Goal: Information Seeking & Learning: Get advice/opinions

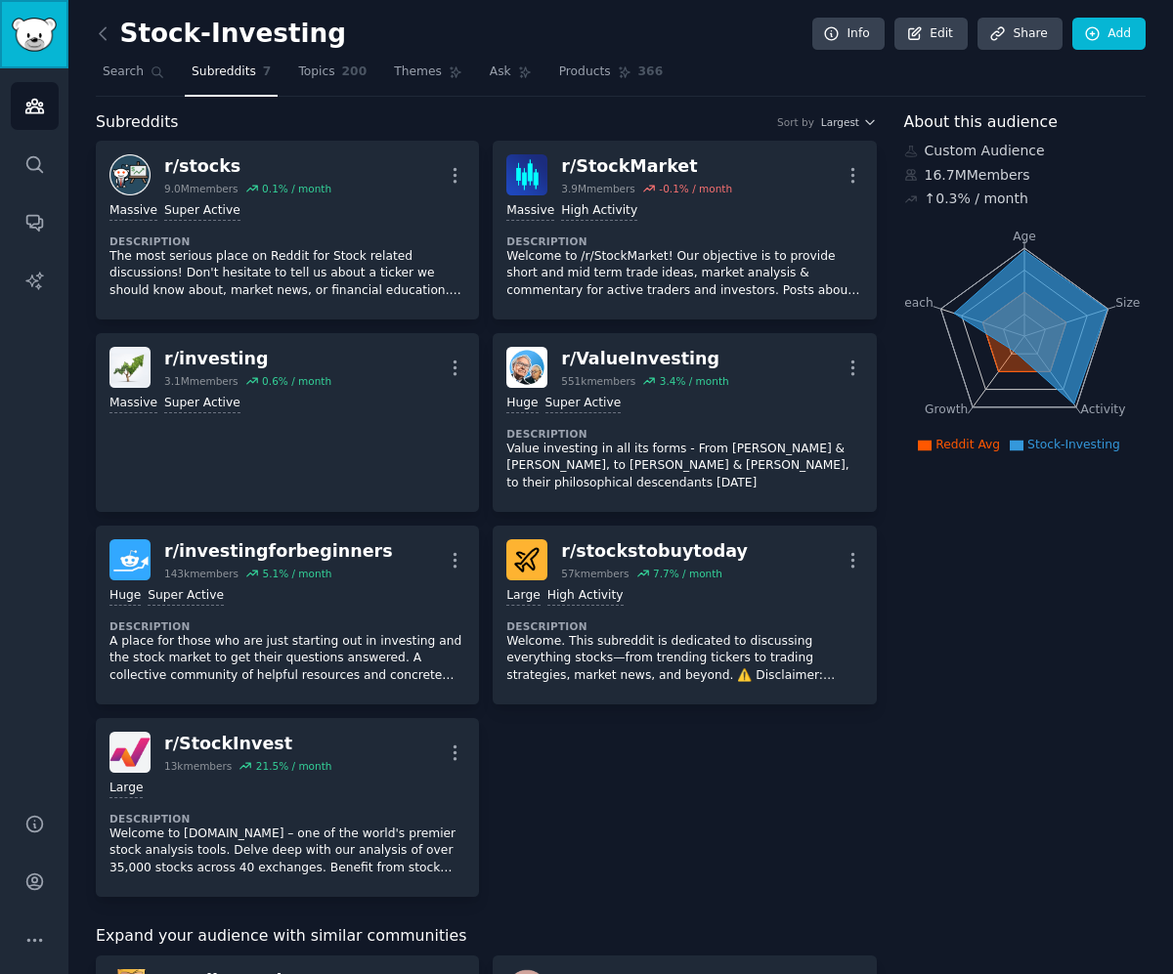
click at [36, 25] on img "Sidebar" at bounding box center [34, 35] width 45 height 34
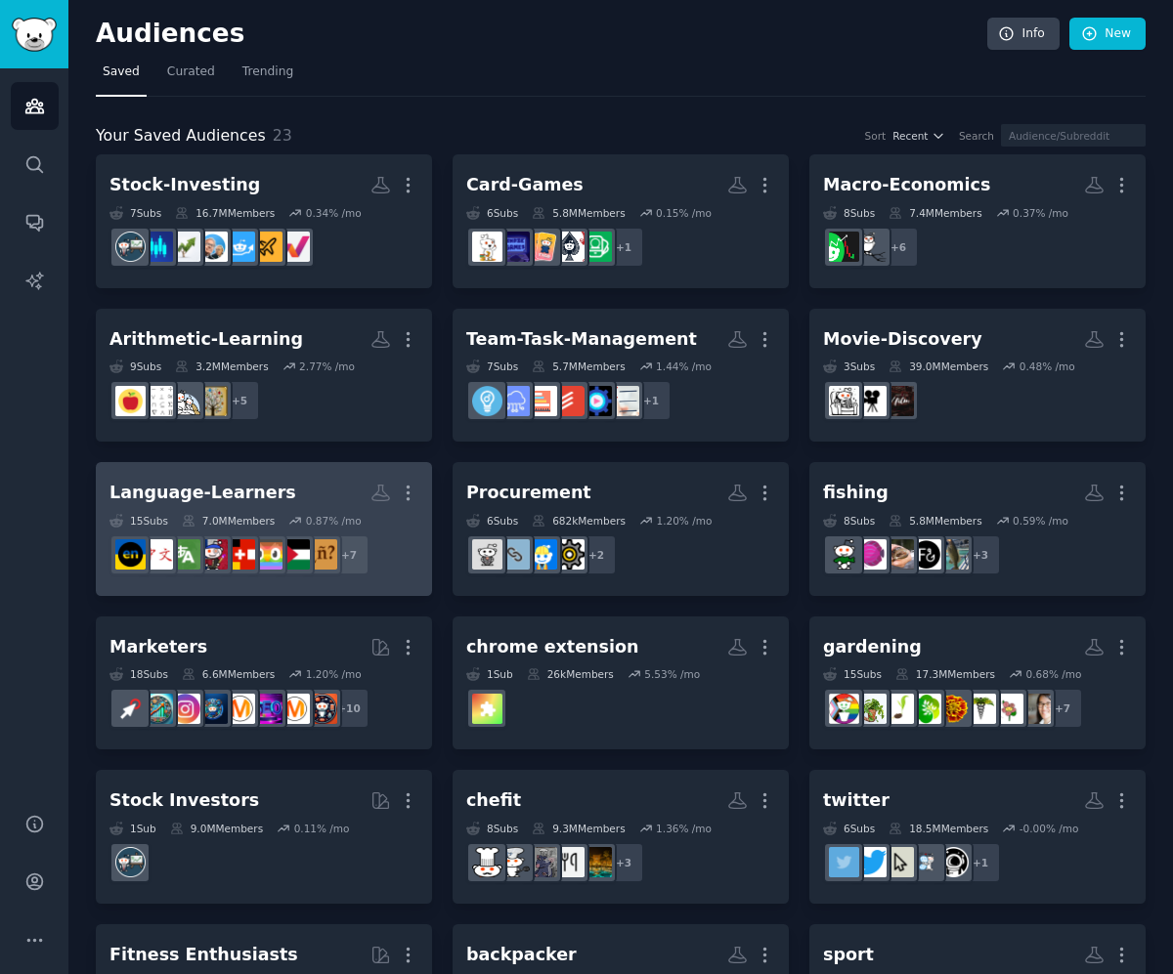
click at [205, 490] on div "Language-Learners" at bounding box center [202, 493] width 187 height 24
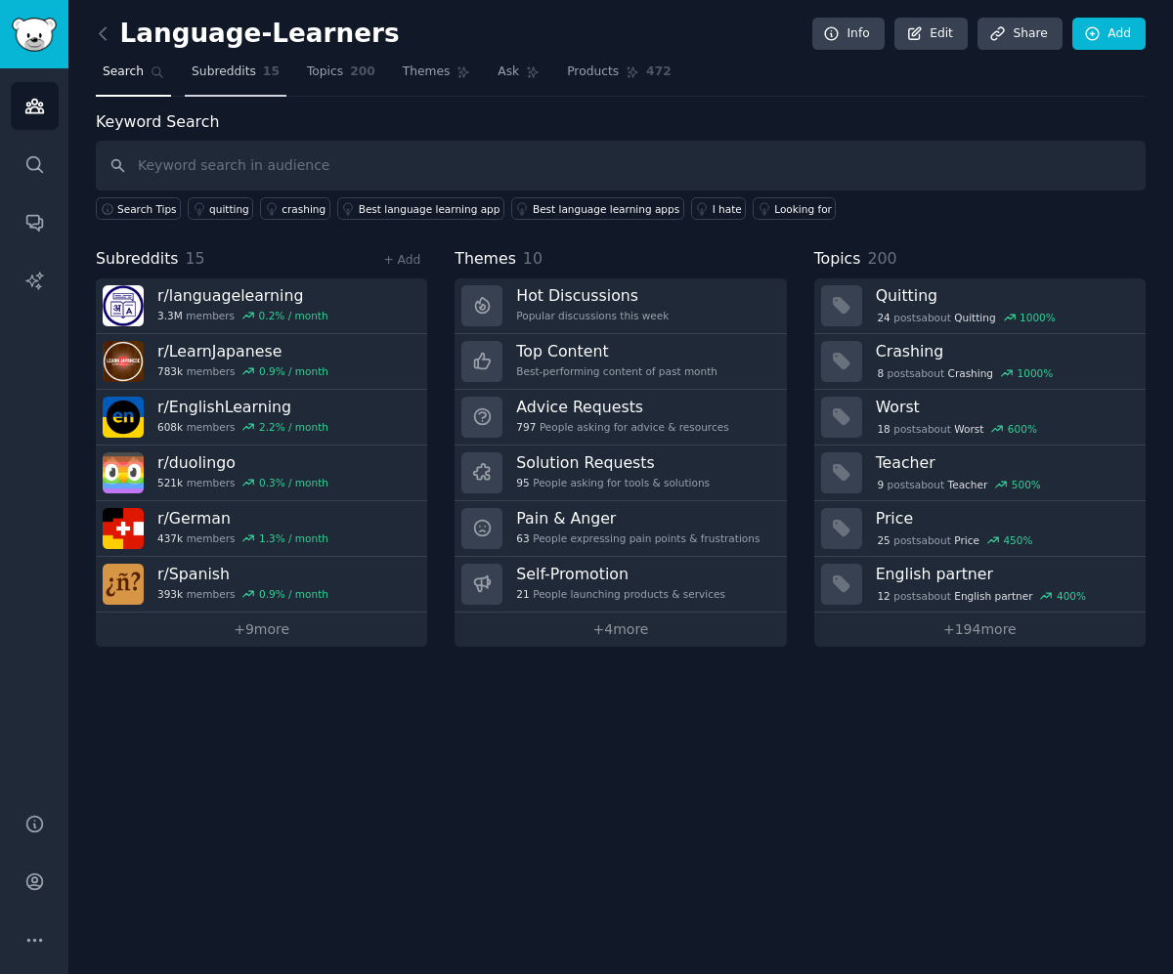
click at [226, 83] on link "Subreddits 15" at bounding box center [236, 77] width 102 height 40
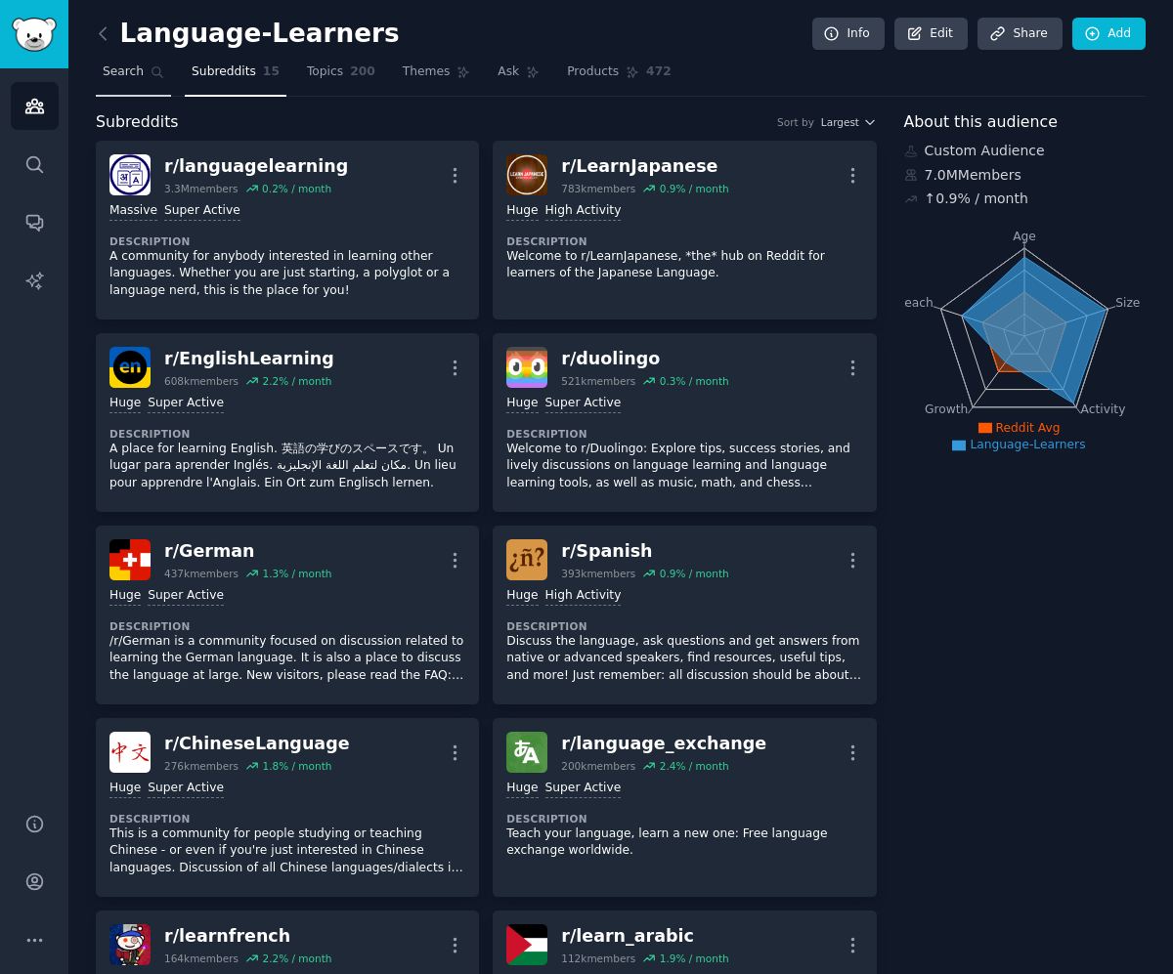
click at [113, 73] on span "Search" at bounding box center [123, 73] width 41 height 18
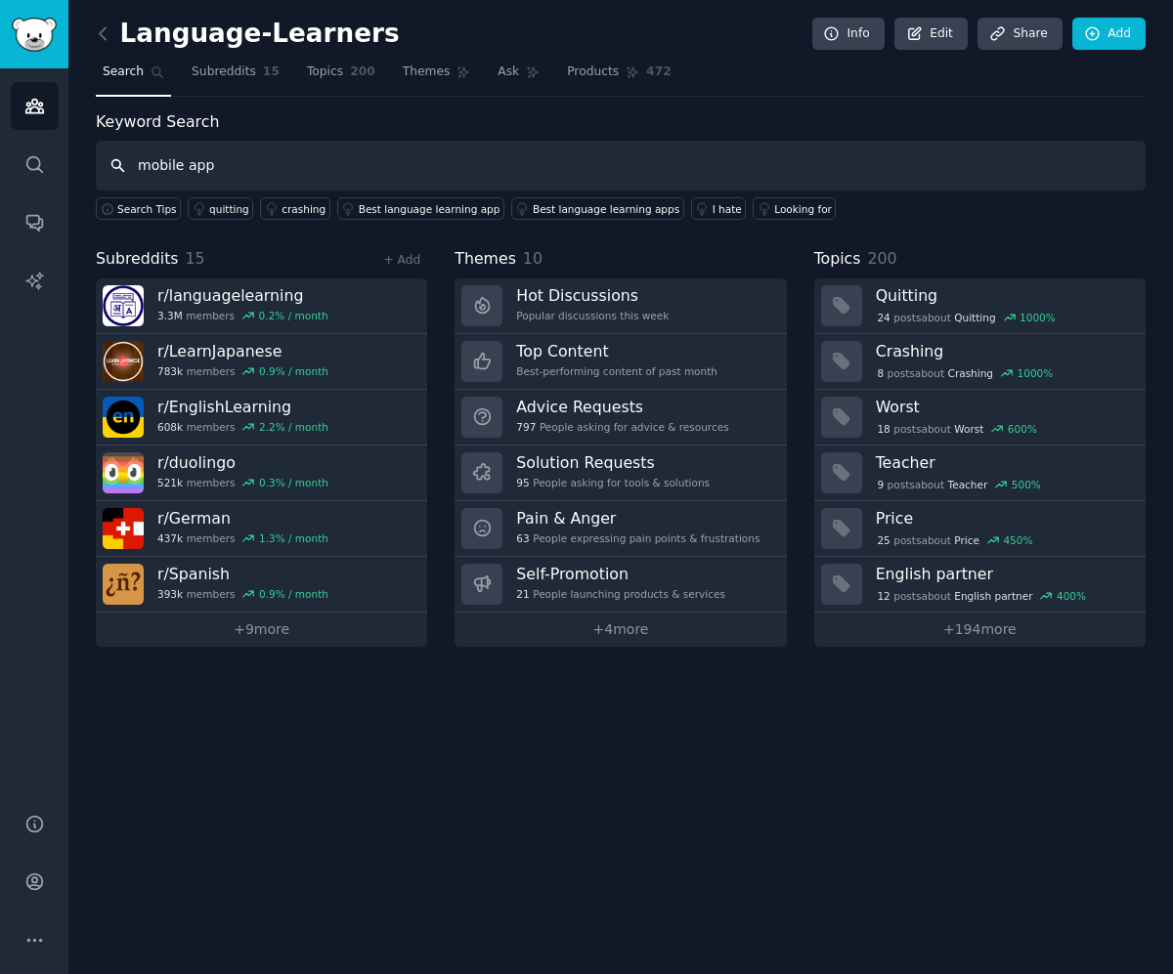
type input "mobile app"
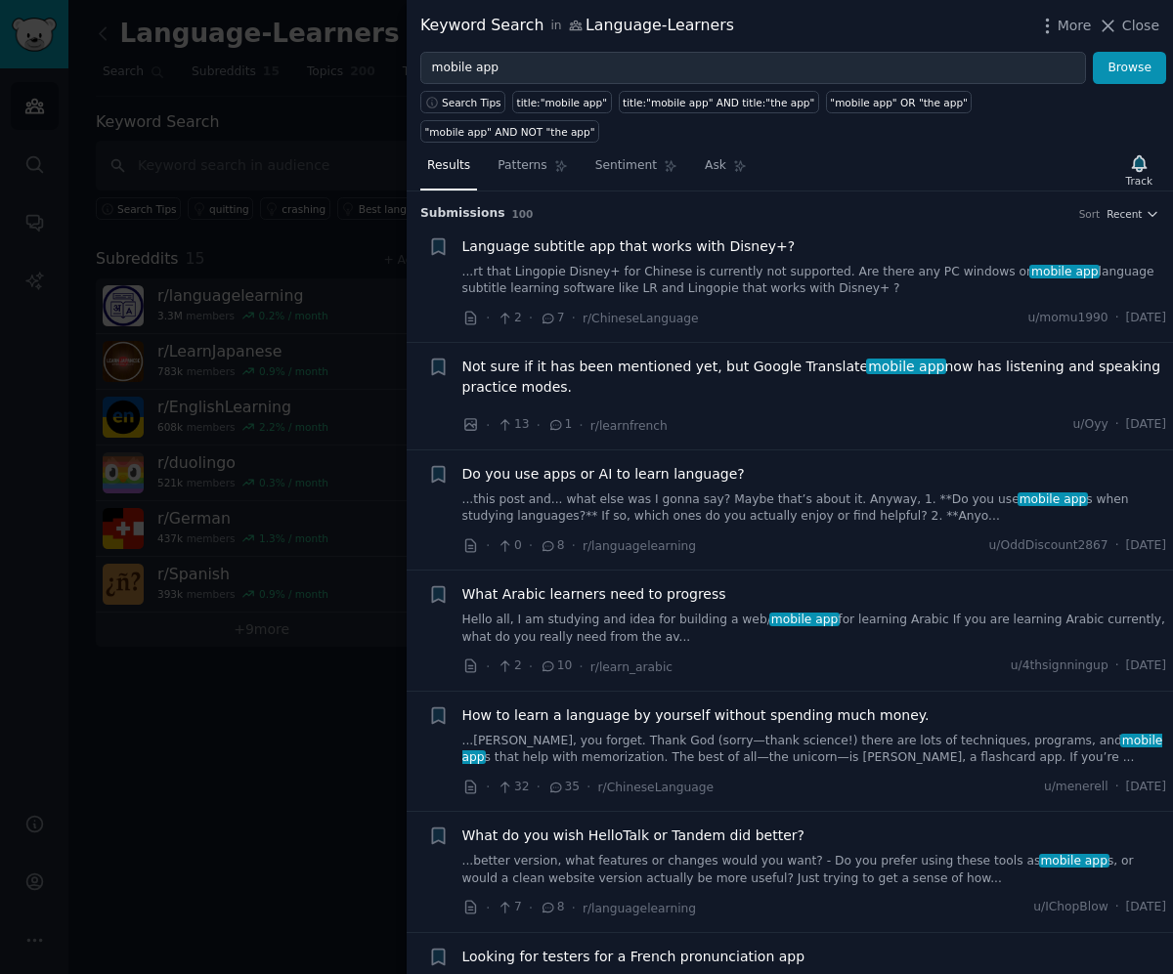
click at [689, 236] on span "Language subtitle app that works with Disney+?" at bounding box center [628, 246] width 333 height 21
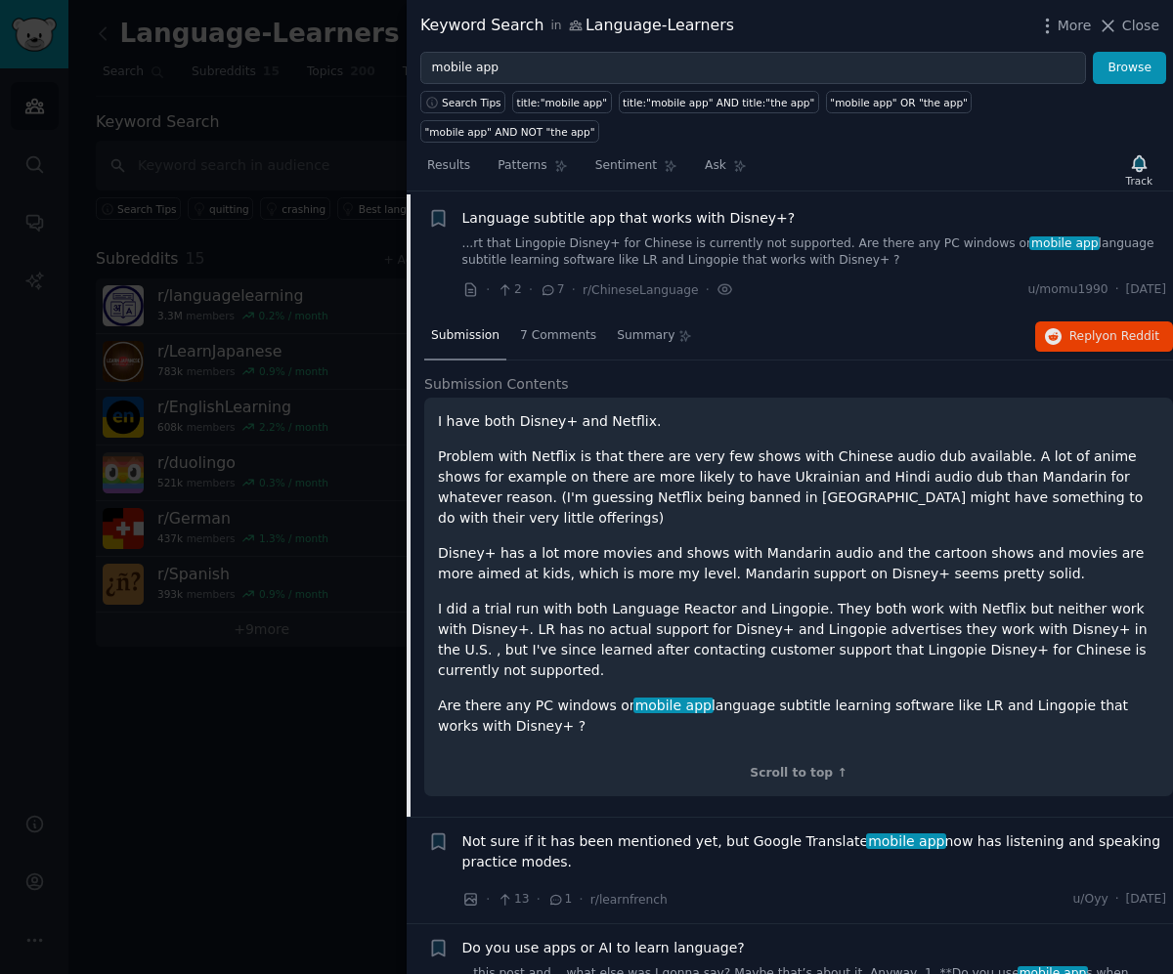
scroll to position [30, 0]
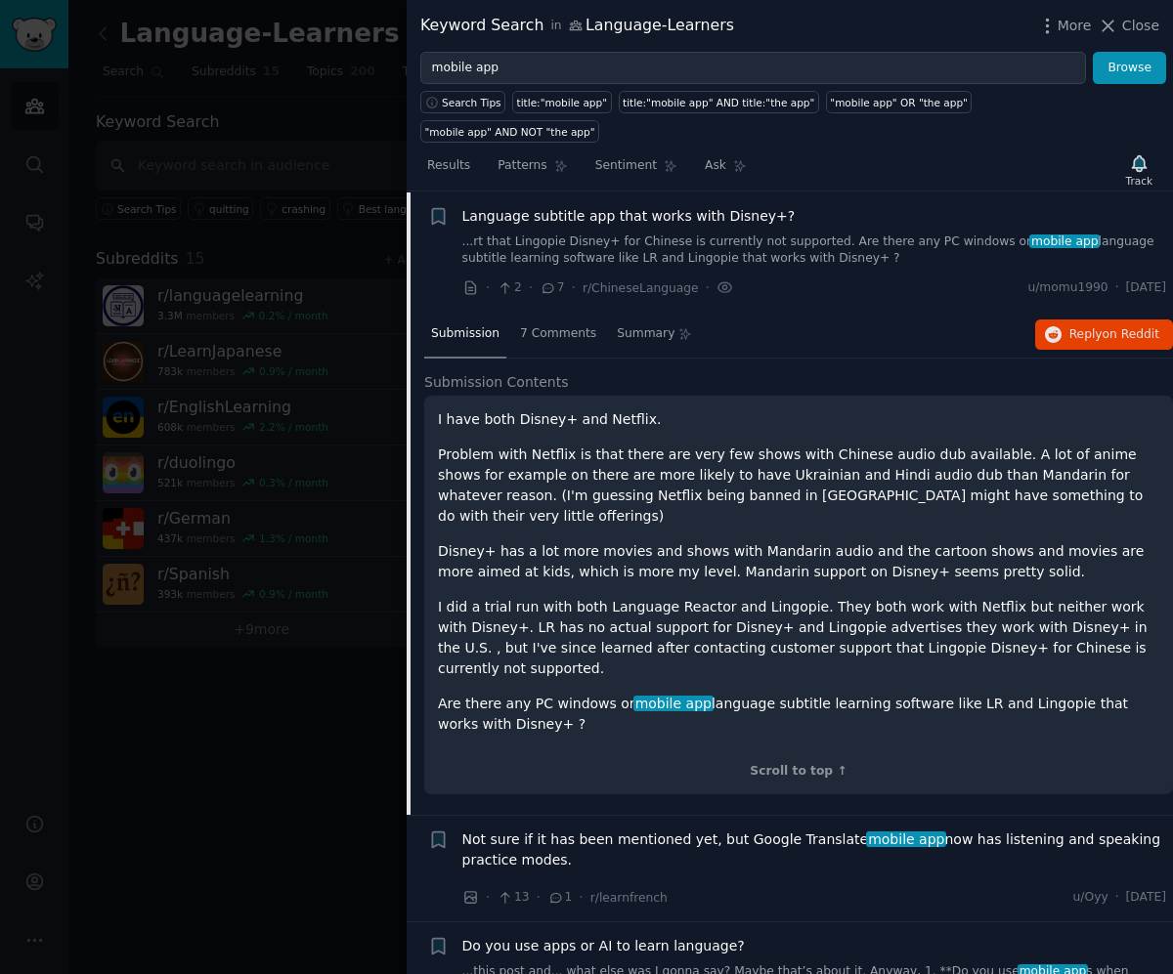
click at [670, 206] on span "Language subtitle app that works with Disney+?" at bounding box center [628, 216] width 333 height 21
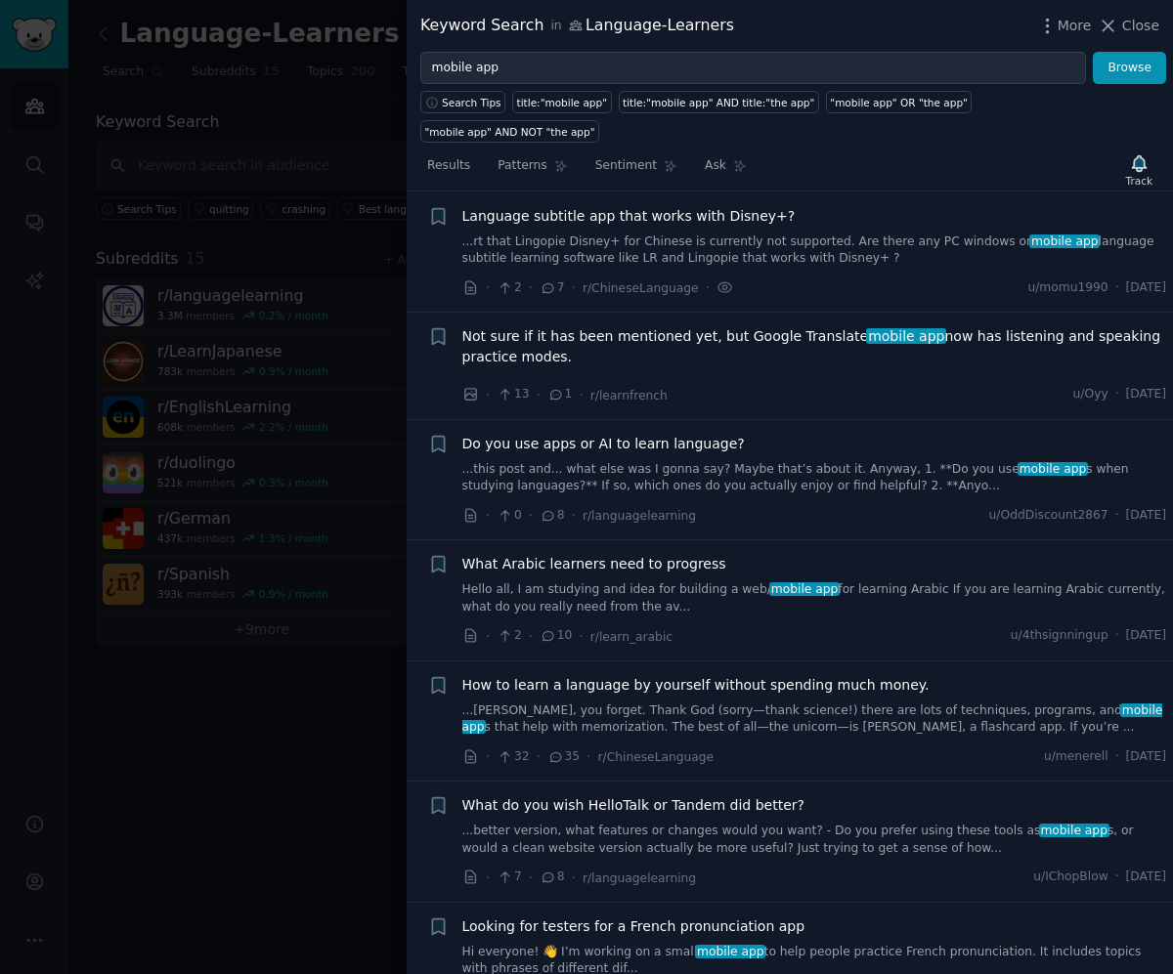
click at [670, 206] on span "Language subtitle app that works with Disney+?" at bounding box center [628, 216] width 333 height 21
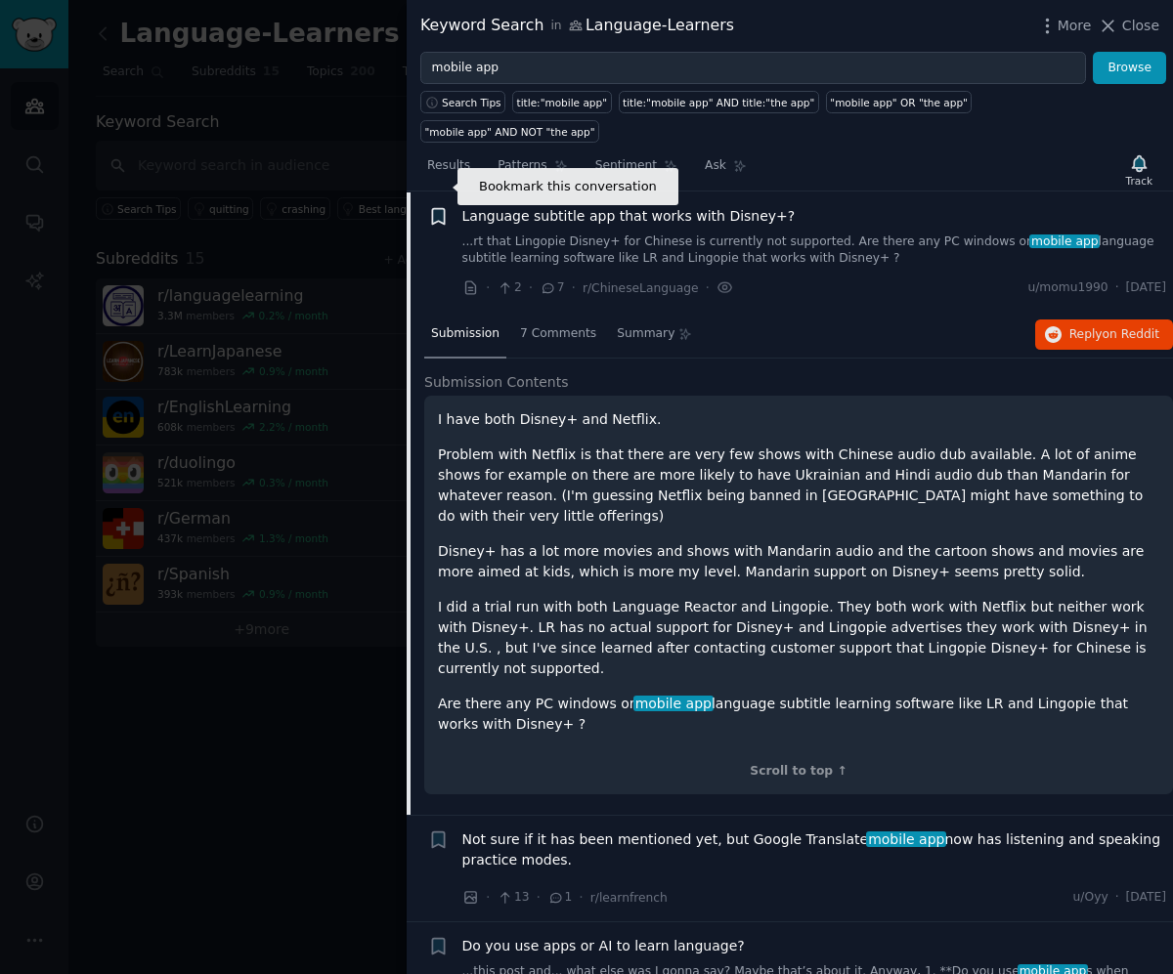
click at [437, 208] on icon "button" at bounding box center [438, 216] width 12 height 16
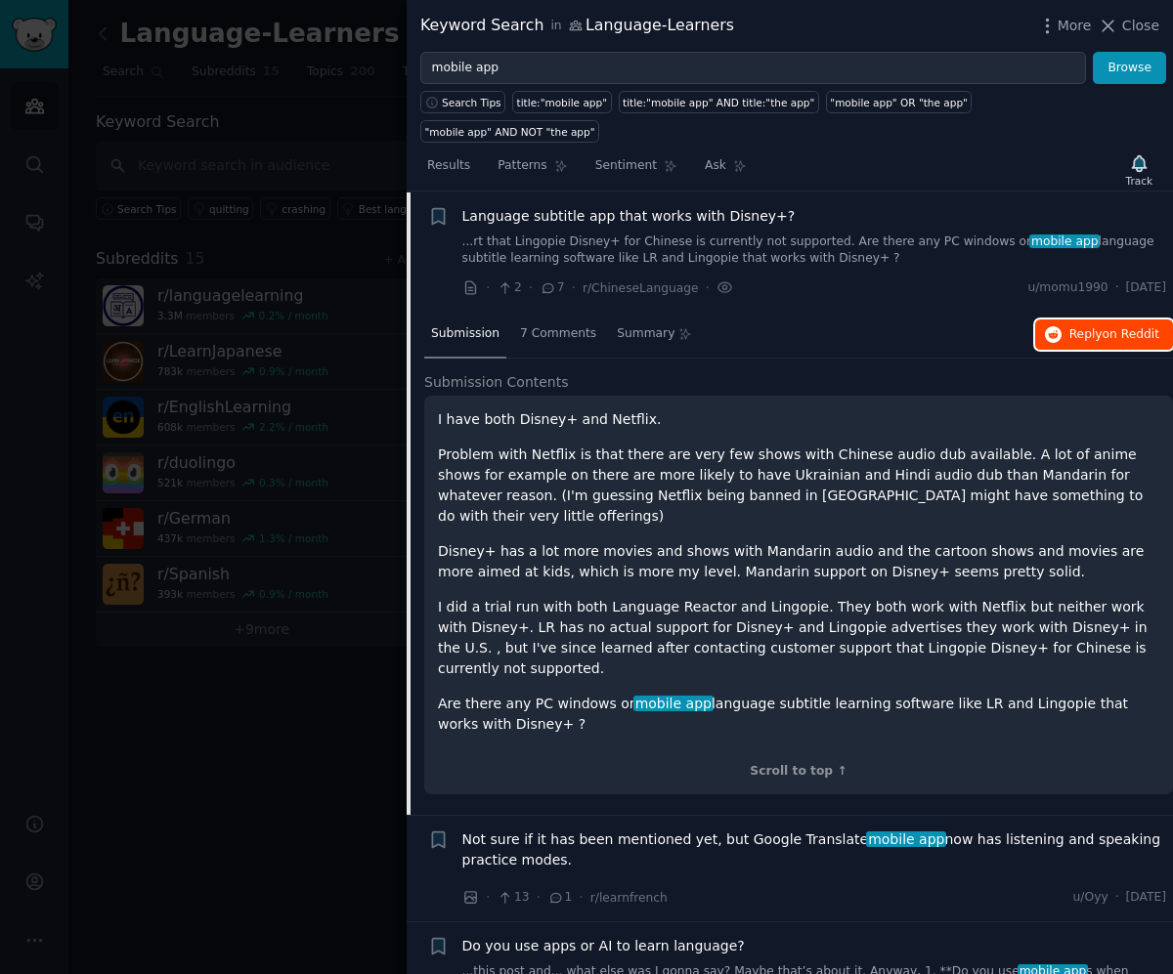
click at [1086, 326] on span "Reply on Reddit" at bounding box center [1114, 335] width 90 height 18
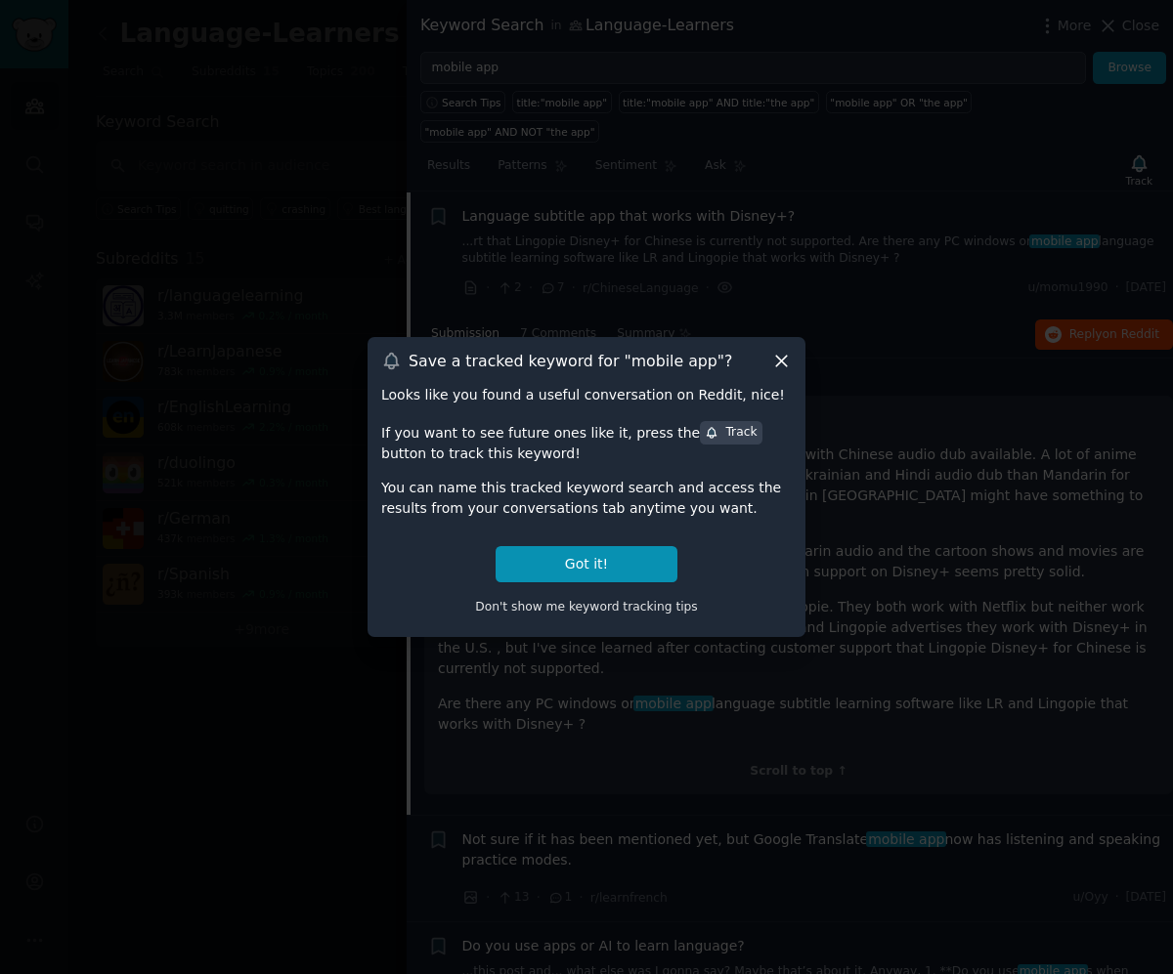
click at [783, 366] on icon at bounding box center [781, 361] width 21 height 21
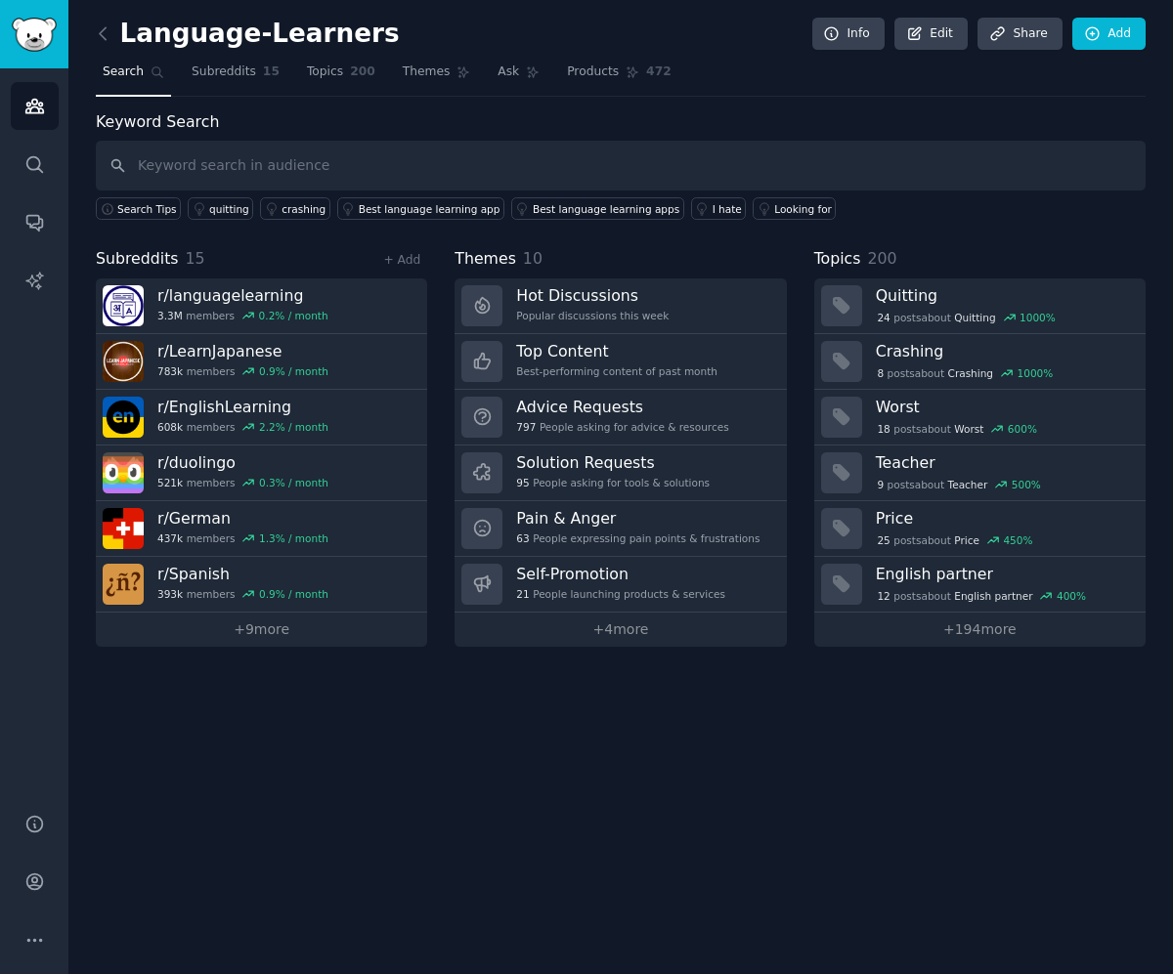
click at [442, 701] on div "Language-Learners Info Edit Share Add Search Subreddits 15 Topics 200 Themes As…" at bounding box center [620, 487] width 1104 height 974
click at [1012, 32] on link "Share" at bounding box center [1019, 34] width 84 height 33
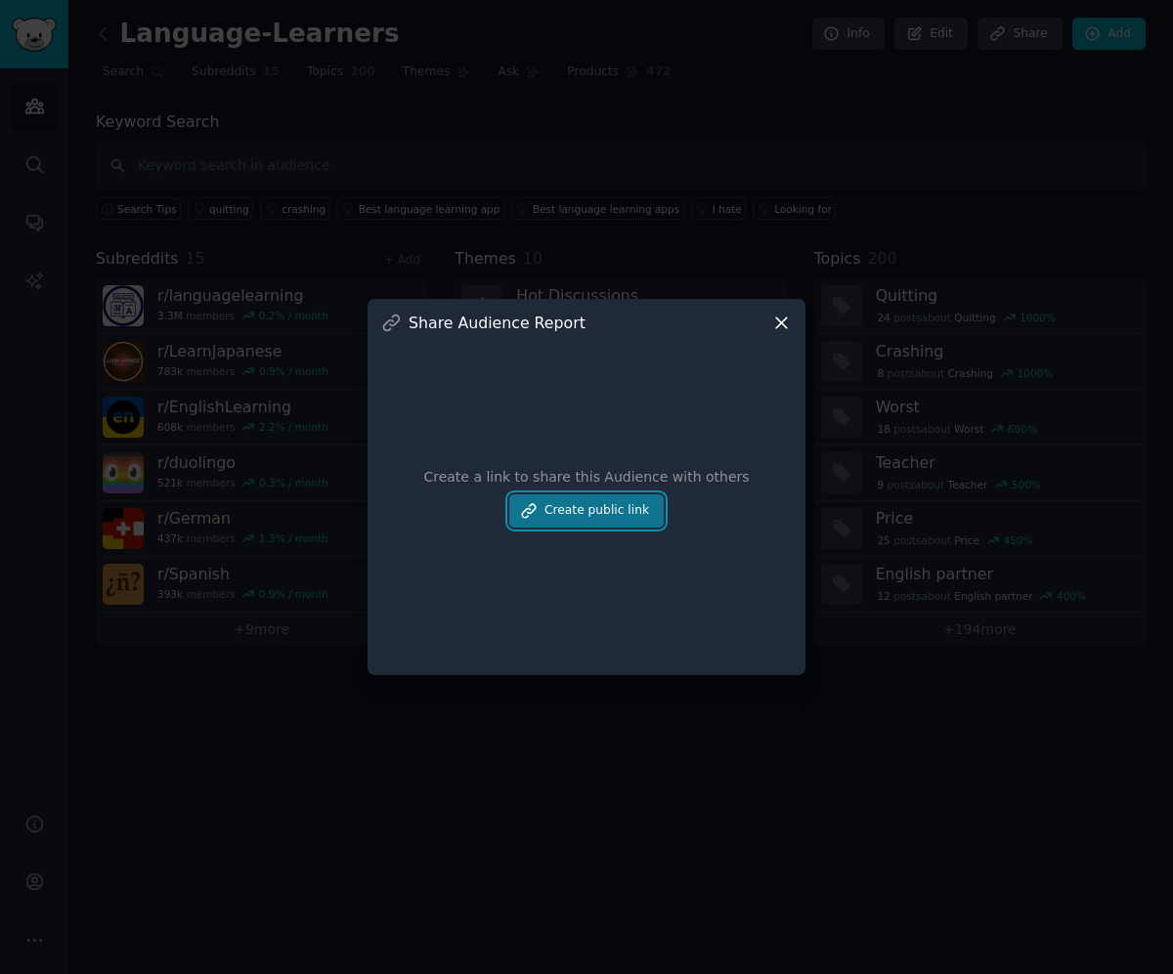
click at [599, 510] on button "Create public link" at bounding box center [586, 510] width 154 height 33
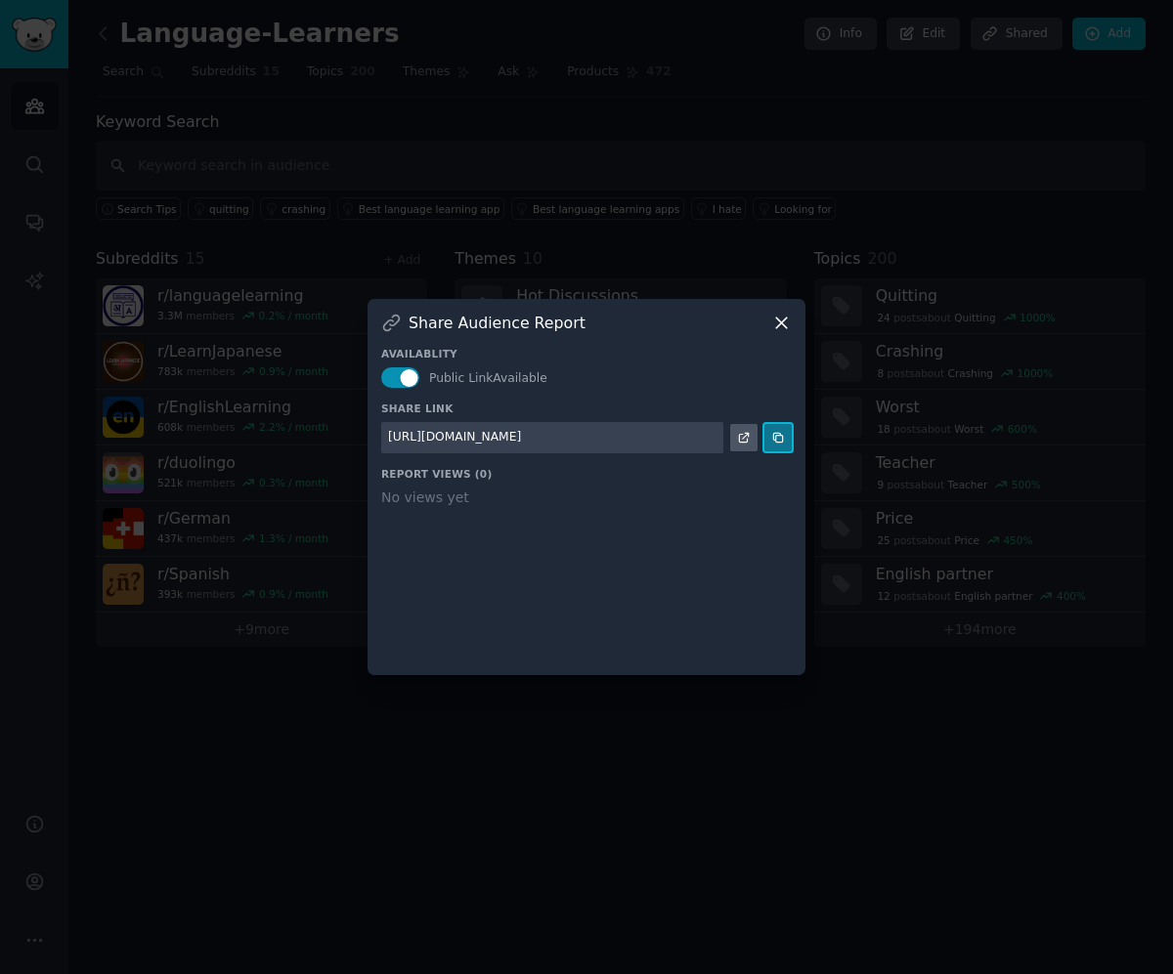
click at [775, 439] on icon at bounding box center [777, 437] width 9 height 9
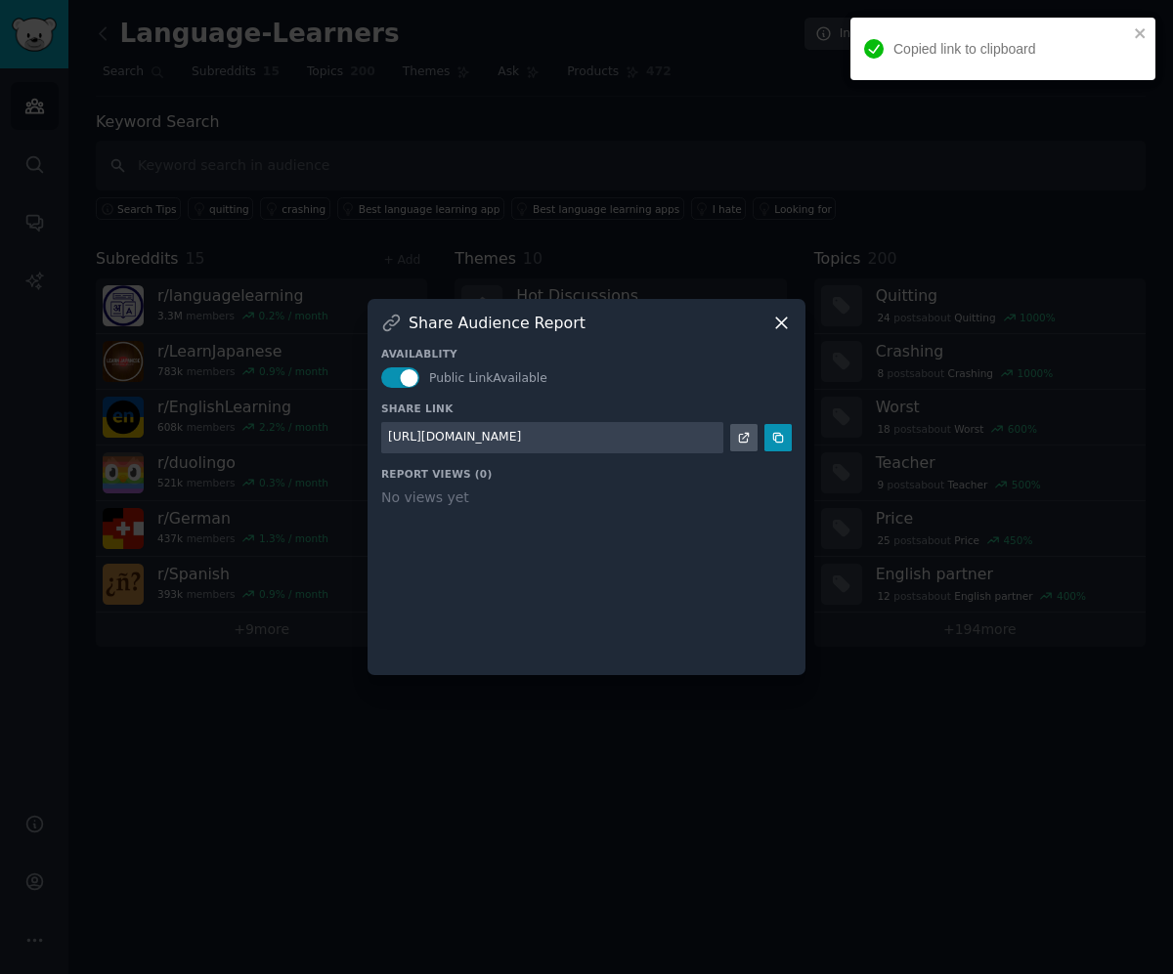
click at [783, 322] on icon at bounding box center [781, 323] width 11 height 11
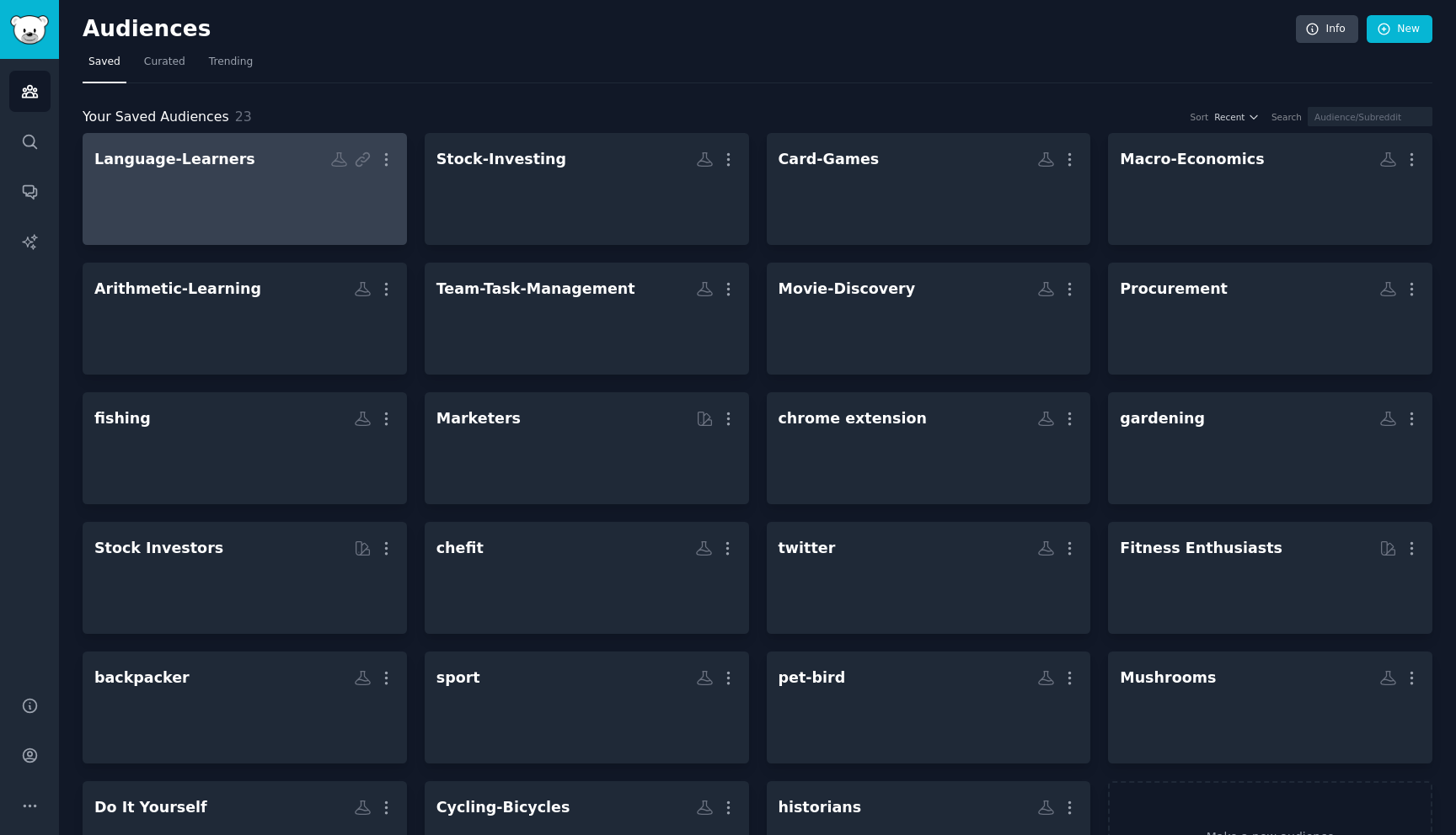
click at [203, 162] on div "Language-Learners" at bounding box center [174, 159] width 161 height 21
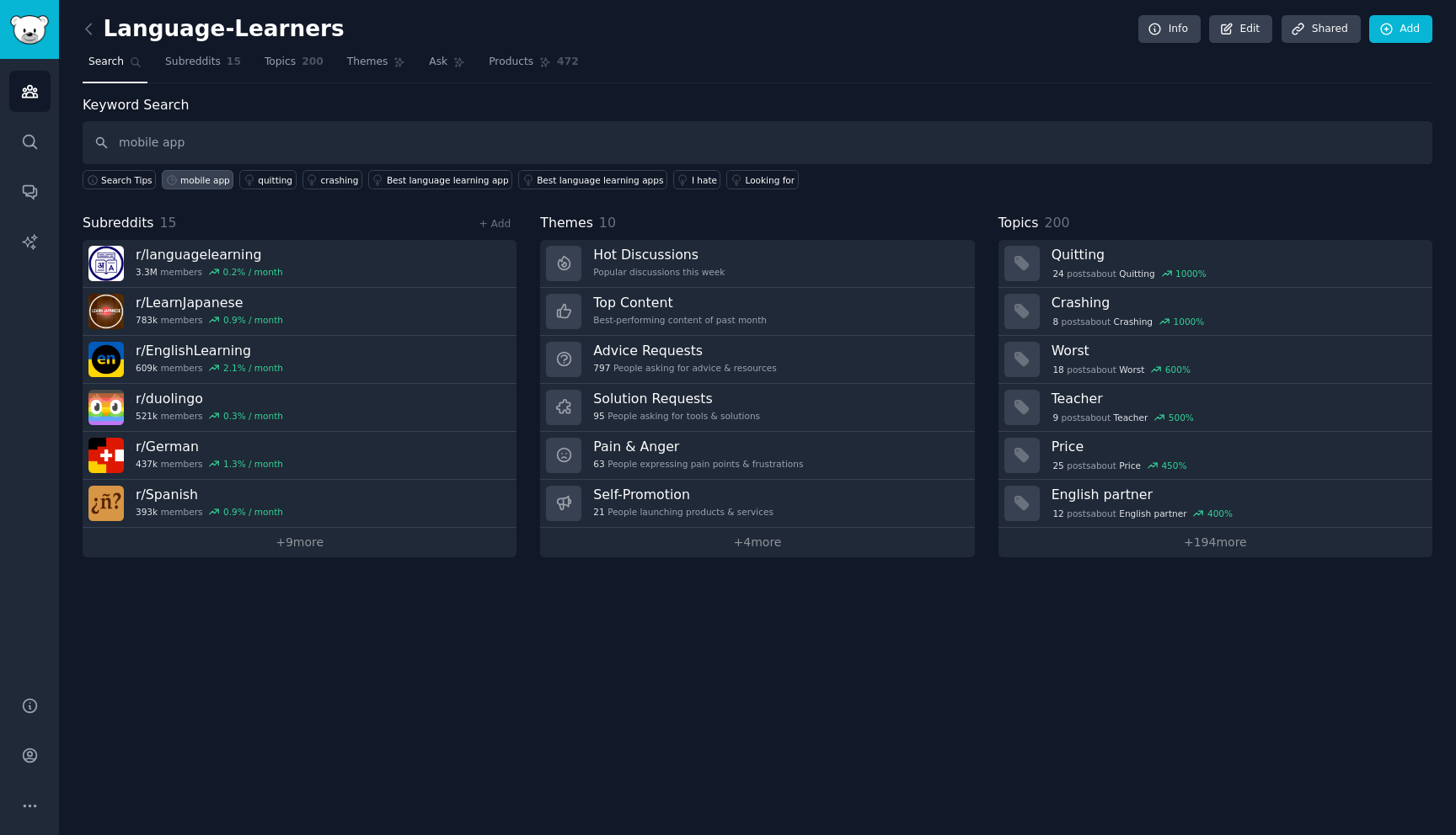
type input "mobile app"
click at [202, 181] on div "mobile app" at bounding box center [205, 180] width 50 height 12
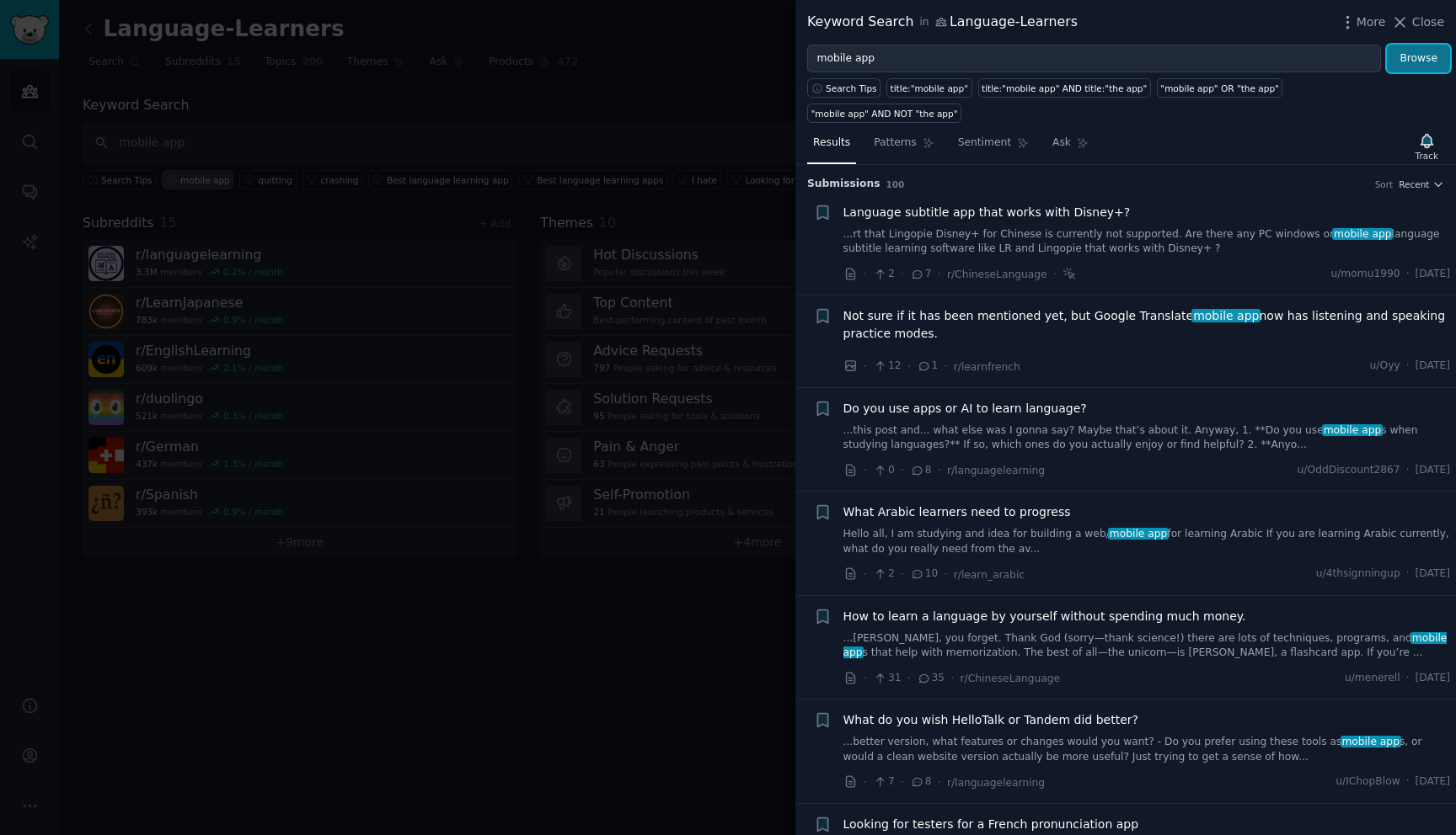
click at [1426, 55] on button "Browse" at bounding box center [1418, 59] width 63 height 28
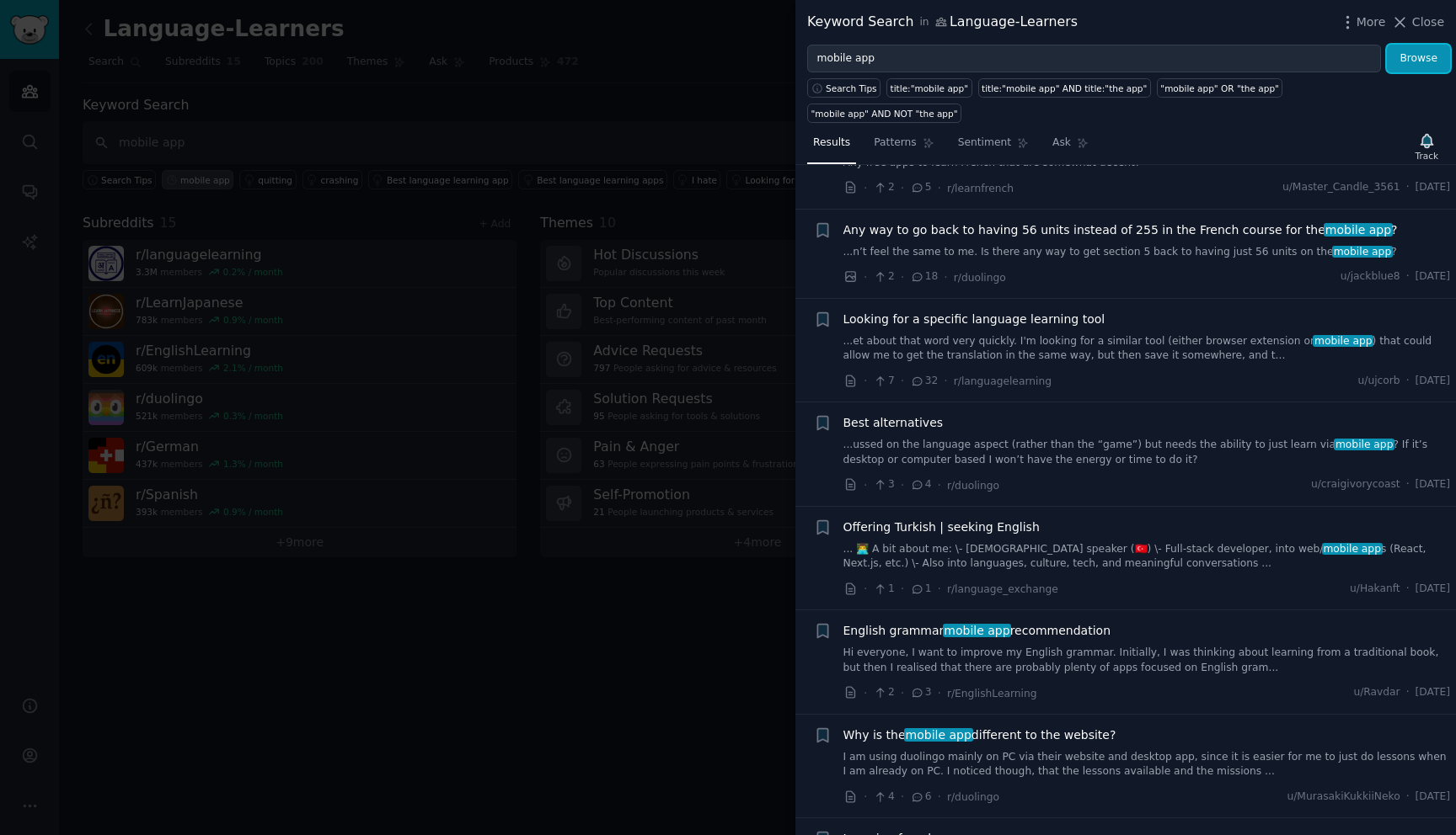
scroll to position [1319, 0]
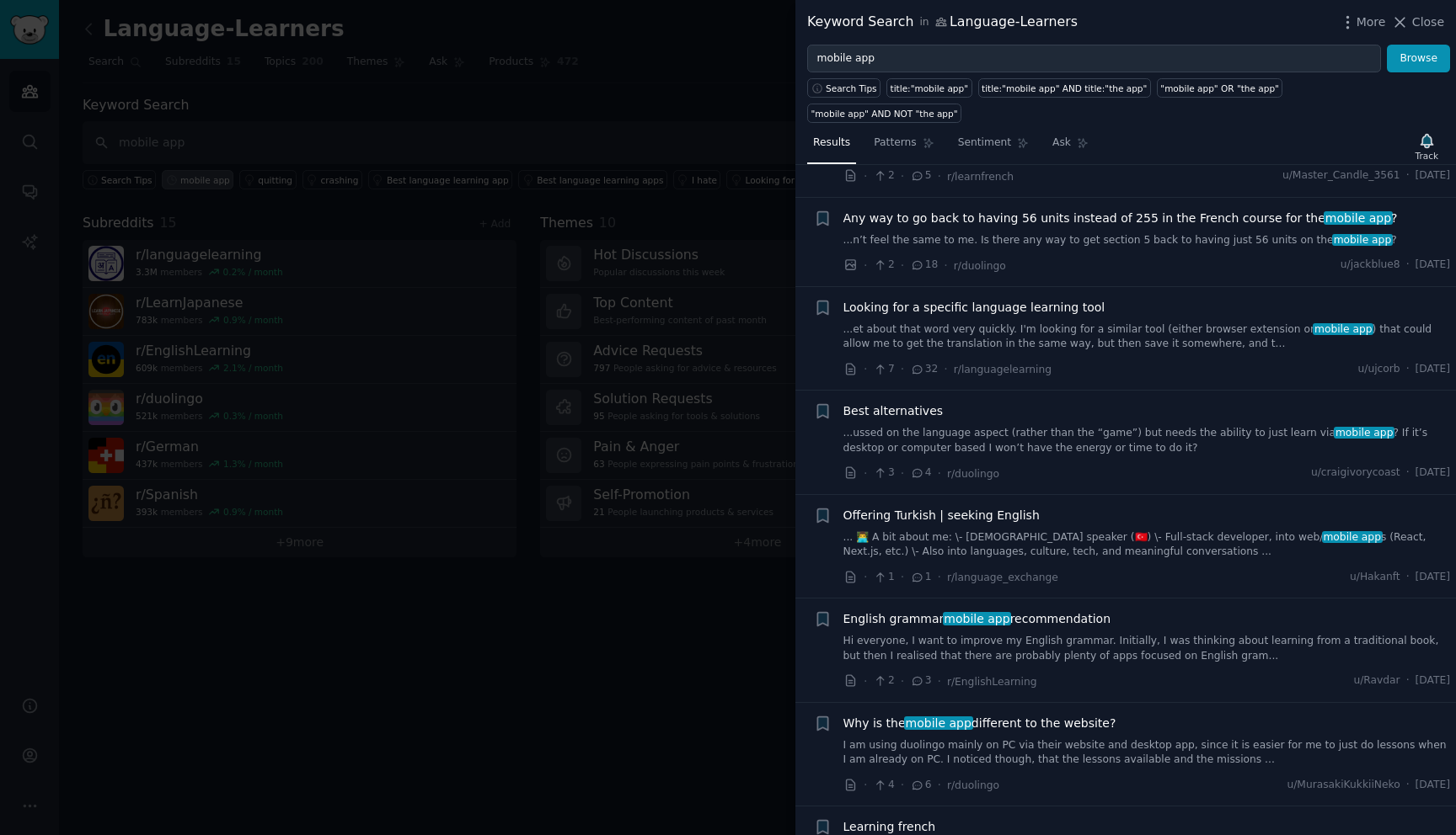
click at [903, 299] on span "Looking for a specific language learning tool" at bounding box center [974, 308] width 262 height 18
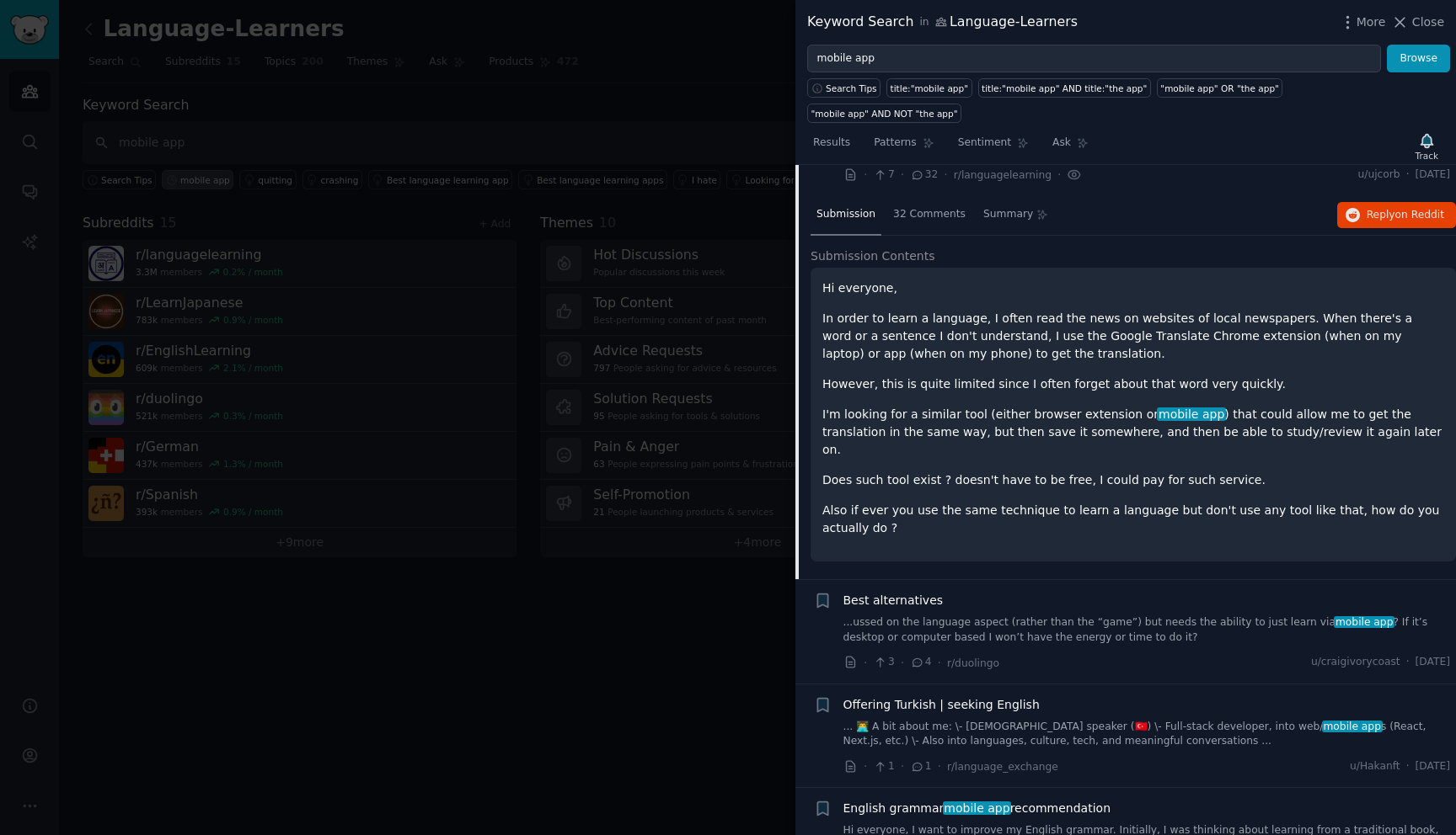
scroll to position [1516, 0]
drag, startPoint x: 949, startPoint y: 401, endPoint x: 994, endPoint y: 432, distance: 54.6
click at [994, 432] on div "Hi everyone, In order to learn a language, I often read the news on websites of…" at bounding box center [1133, 406] width 622 height 258
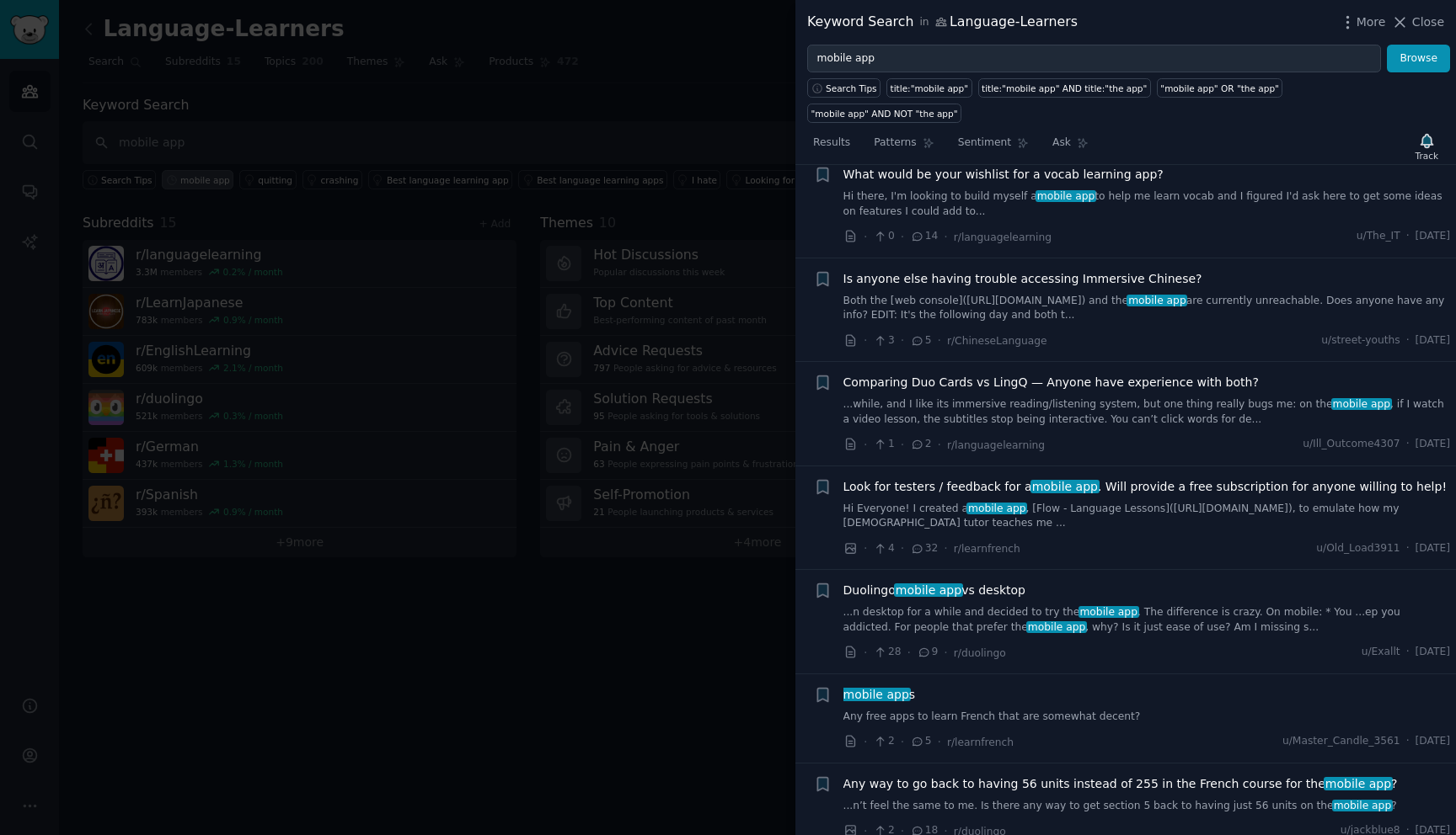
scroll to position [0, 0]
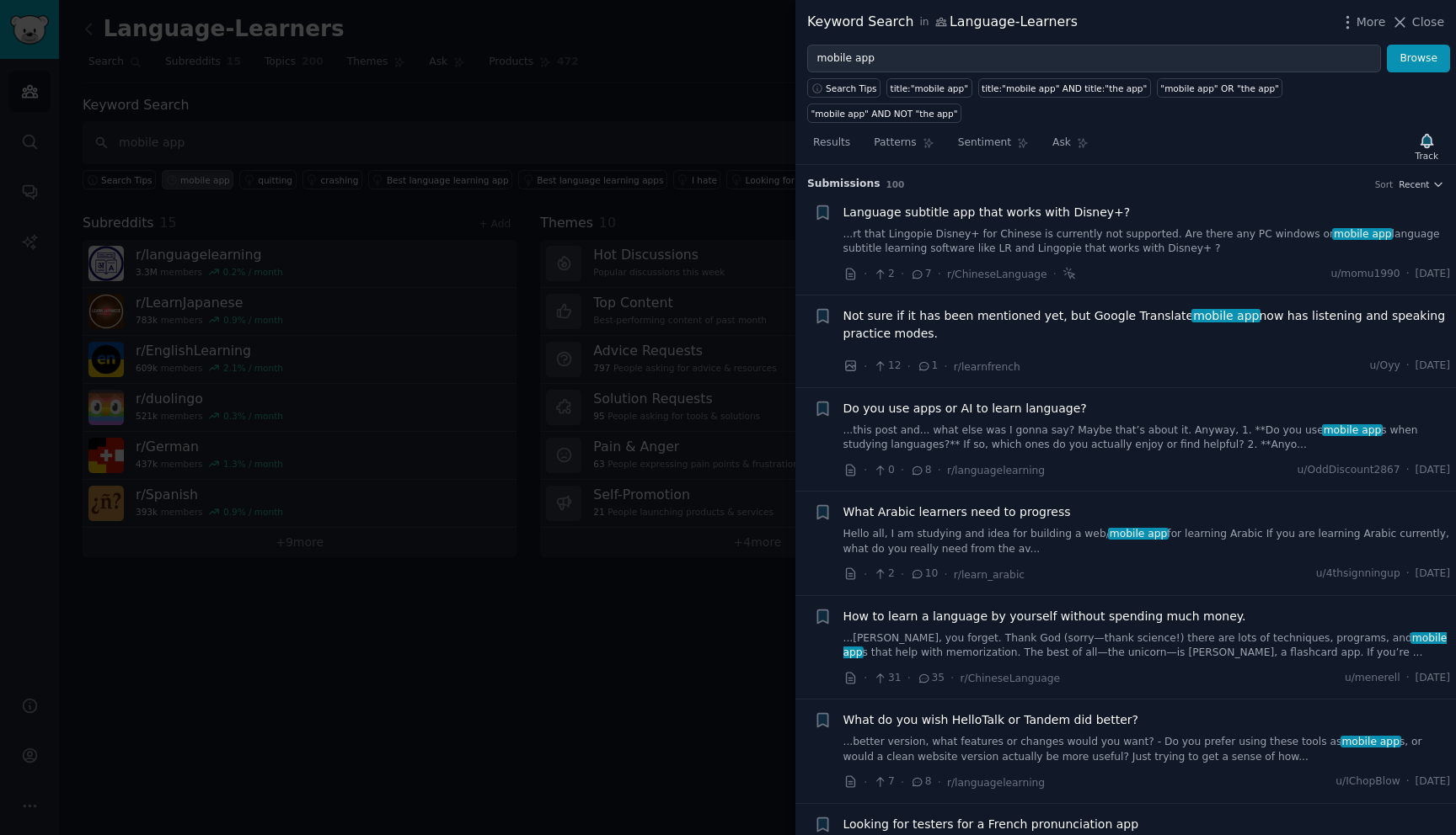
click at [677, 68] on div at bounding box center [728, 417] width 1456 height 835
